Goal: Transaction & Acquisition: Purchase product/service

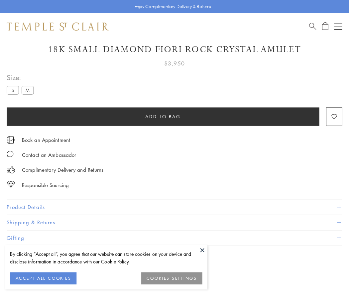
scroll to position [24, 0]
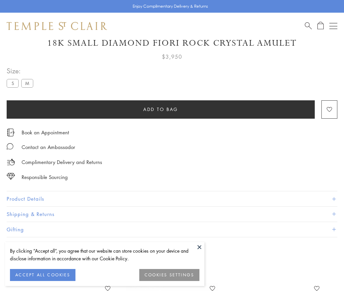
click at [161, 109] on span "Add to bag" at bounding box center [160, 108] width 35 height 7
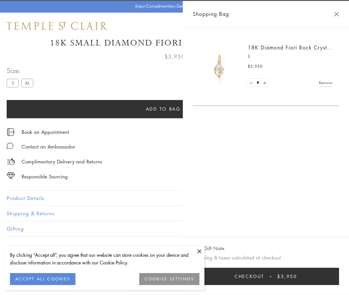
click at [339, 277] on button "Checkout $3,950" at bounding box center [266, 276] width 146 height 17
